Goal: Entertainment & Leisure: Consume media (video, audio)

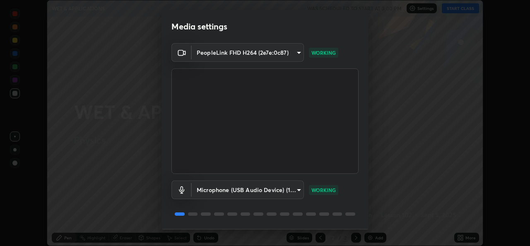
scroll to position [26, 0]
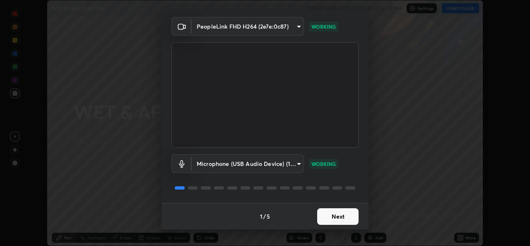
click at [327, 217] on button "Next" at bounding box center [337, 216] width 41 height 17
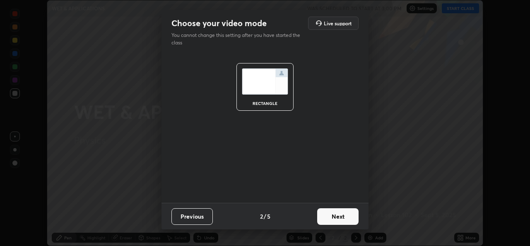
click at [328, 216] on button "Next" at bounding box center [337, 216] width 41 height 17
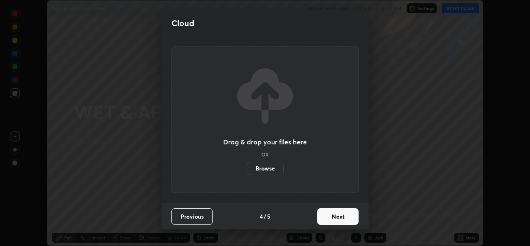
click at [325, 220] on button "Next" at bounding box center [337, 216] width 41 height 17
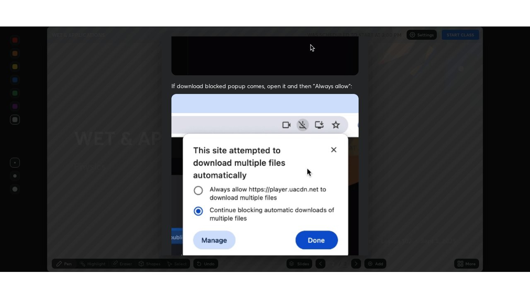
scroll to position [195, 0]
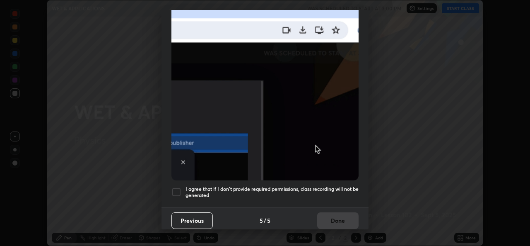
click at [176, 187] on div at bounding box center [176, 192] width 10 height 10
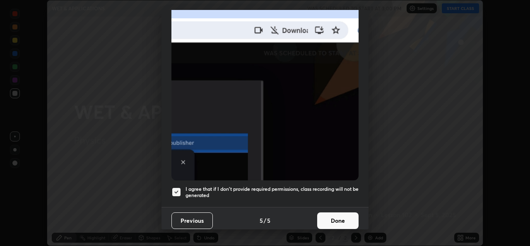
click at [331, 215] on button "Done" at bounding box center [337, 220] width 41 height 17
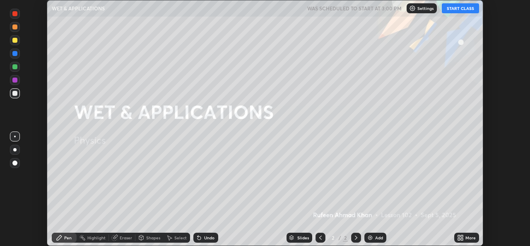
click at [463, 10] on button "START CLASS" at bounding box center [460, 8] width 37 height 10
click at [471, 238] on div "More" at bounding box center [471, 237] width 10 height 4
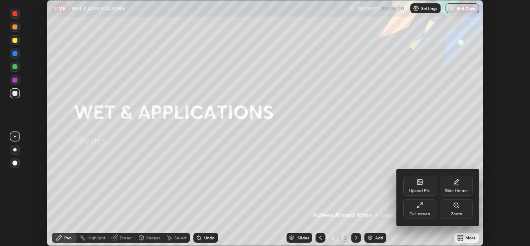
click at [423, 207] on div "Full screen" at bounding box center [419, 209] width 33 height 20
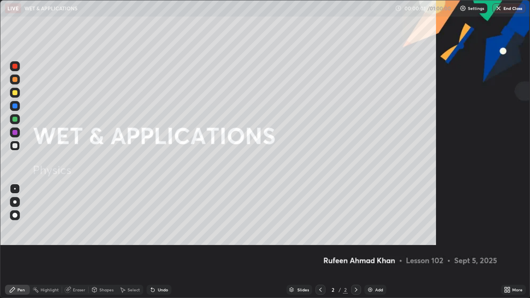
scroll to position [298, 530]
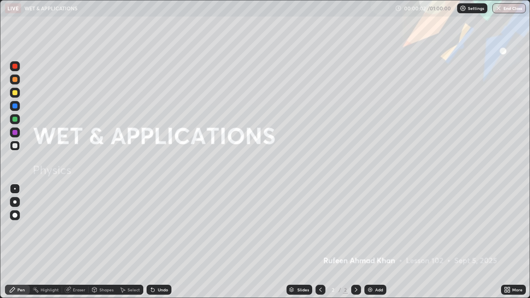
click at [377, 245] on div "Add" at bounding box center [379, 290] width 8 height 4
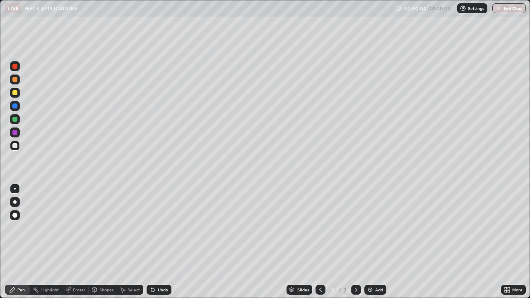
click at [13, 201] on div at bounding box center [14, 201] width 3 height 3
click at [77, 245] on div "Eraser" at bounding box center [79, 290] width 12 height 4
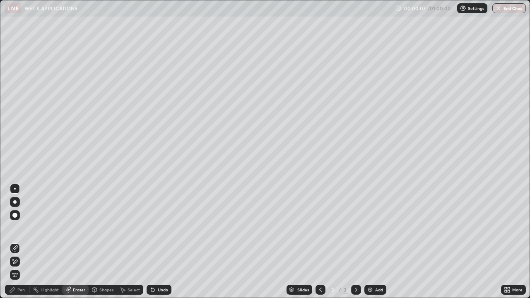
click at [20, 245] on div "Pen" at bounding box center [20, 290] width 7 height 4
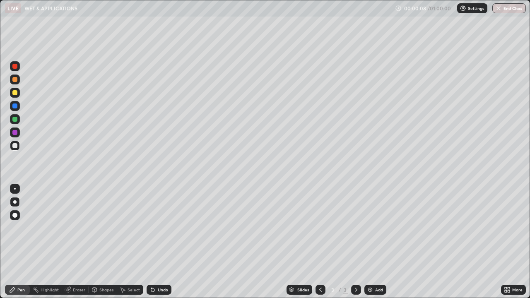
click at [16, 118] on div at bounding box center [14, 119] width 5 height 5
click at [16, 145] on div at bounding box center [14, 145] width 5 height 5
click at [378, 245] on div "Add" at bounding box center [379, 290] width 8 height 4
click at [16, 119] on div at bounding box center [14, 119] width 5 height 5
click at [14, 93] on div at bounding box center [14, 92] width 5 height 5
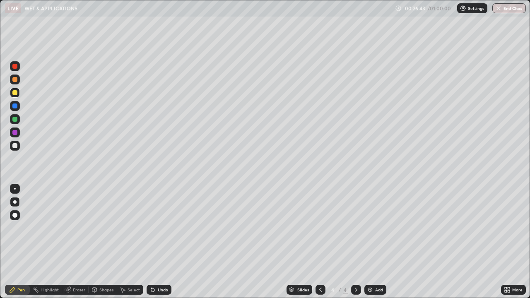
click at [82, 245] on div "Eraser" at bounding box center [79, 290] width 12 height 4
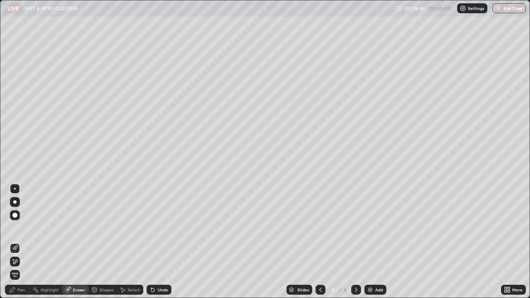
click at [19, 245] on div "Pen" at bounding box center [20, 290] width 7 height 4
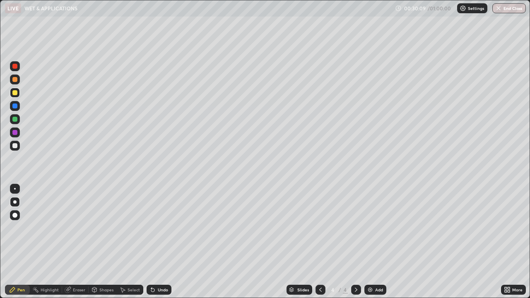
click at [380, 245] on div "Add" at bounding box center [379, 290] width 8 height 4
click at [16, 147] on div at bounding box center [14, 145] width 5 height 5
click at [14, 93] on div at bounding box center [14, 92] width 5 height 5
click at [14, 147] on div at bounding box center [14, 145] width 5 height 5
click at [379, 245] on div "Add" at bounding box center [379, 290] width 8 height 4
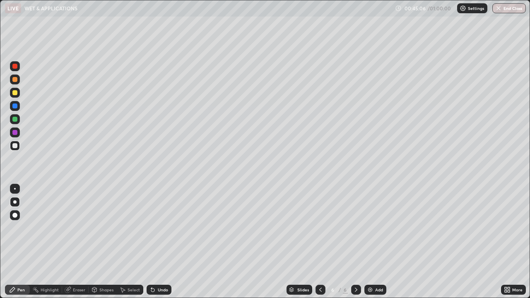
click at [15, 120] on div at bounding box center [14, 119] width 5 height 5
click at [14, 92] on div at bounding box center [14, 92] width 5 height 5
